Goal: Task Accomplishment & Management: Manage account settings

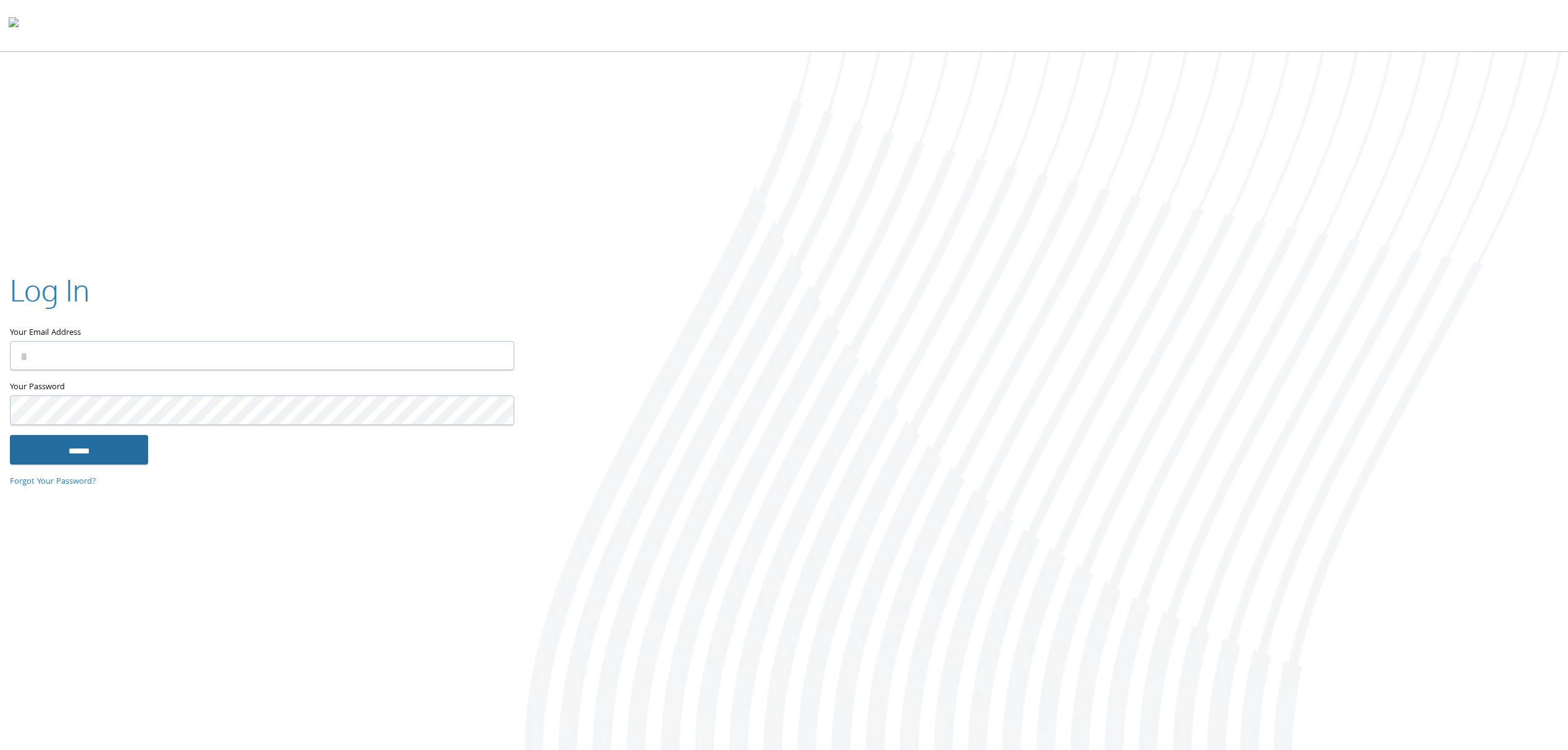
type input "**********"
click at [87, 456] on input "******" at bounding box center [79, 450] width 138 height 30
type input "**********"
click at [95, 453] on input "******" at bounding box center [79, 450] width 138 height 30
